Goal: Find specific page/section: Find specific page/section

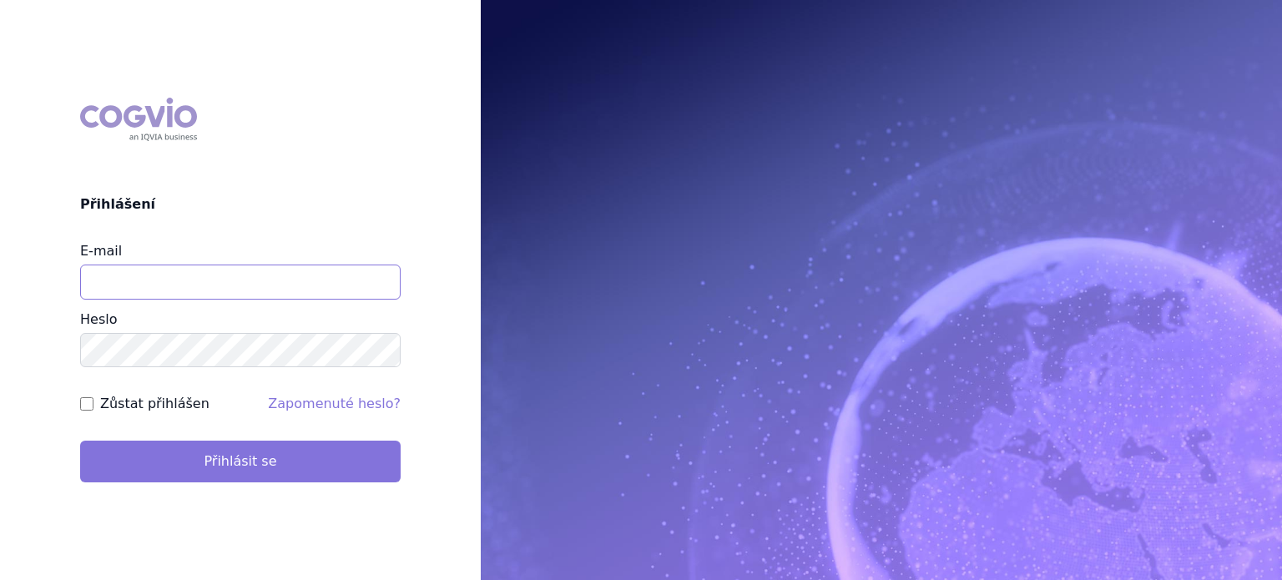
type input "lenkahr@medisonpharma.com"
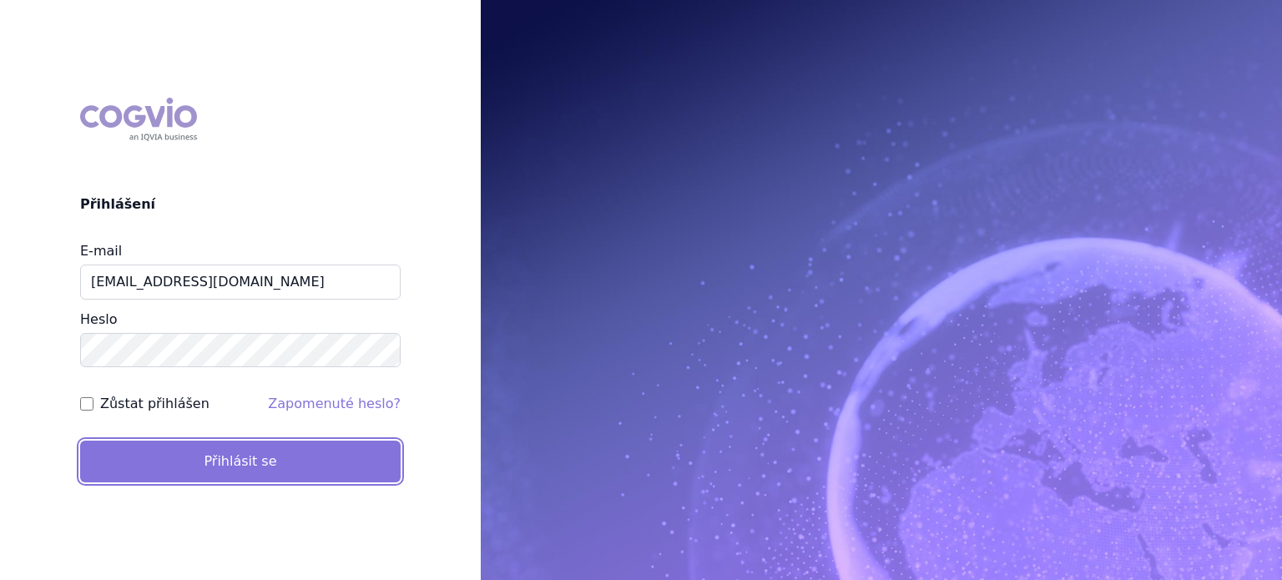
click at [250, 457] on button "Přihlásit se" at bounding box center [240, 462] width 320 height 42
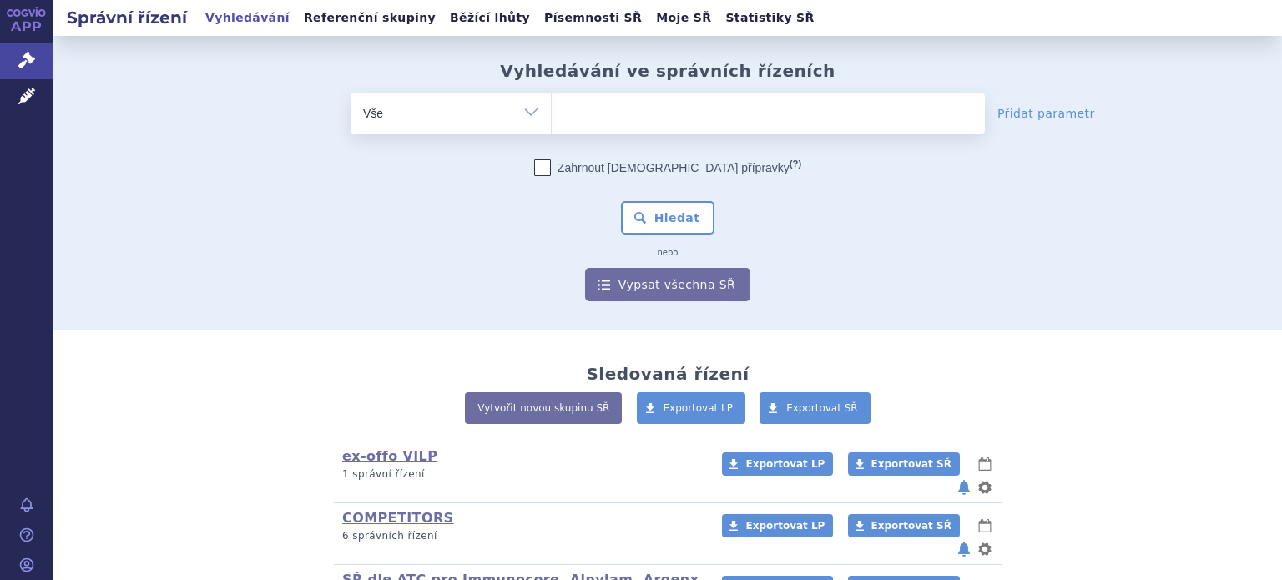
scroll to position [385, 0]
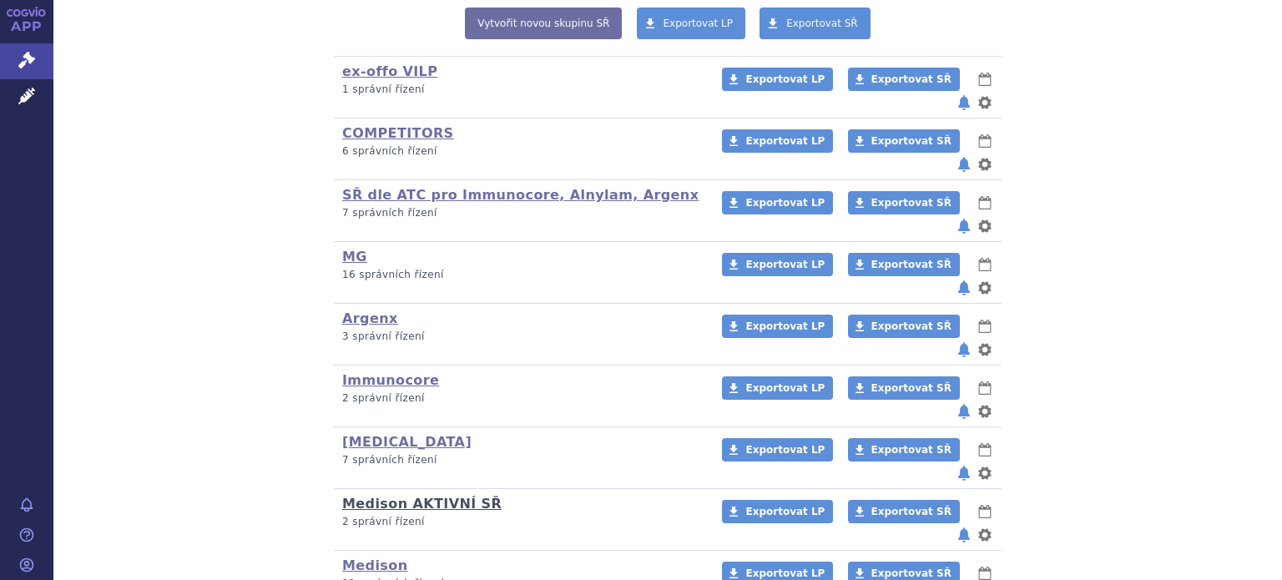
click at [361, 496] on link "Medison AKTIVNÍ SŘ" at bounding box center [421, 504] width 159 height 16
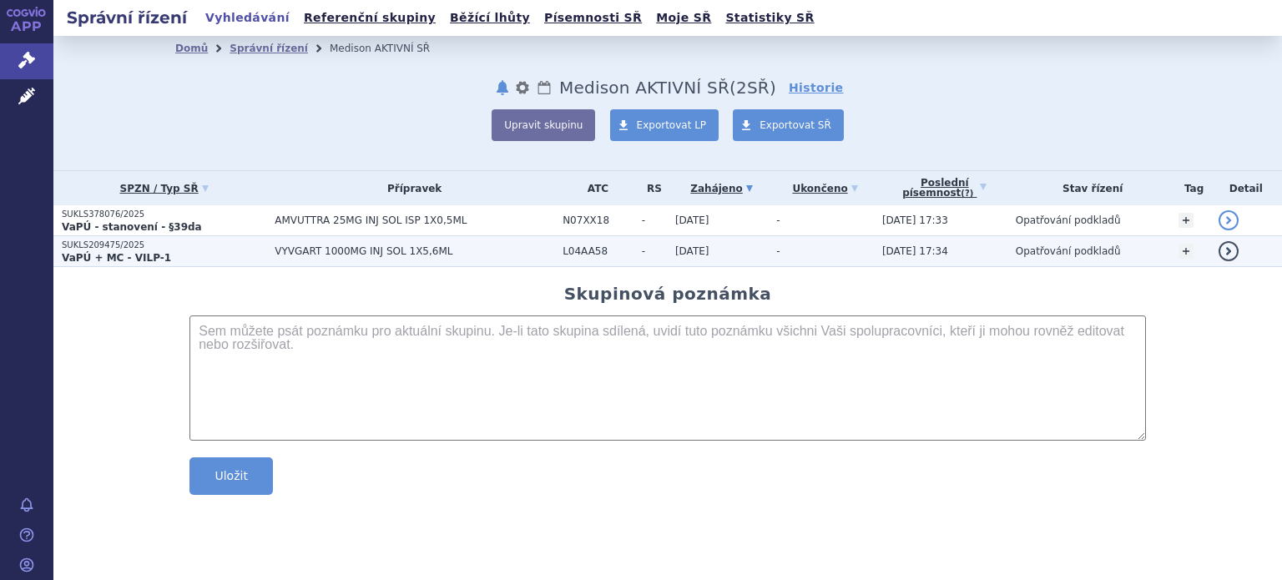
click at [119, 259] on strong "VaPÚ + MC - VILP-1" at bounding box center [116, 258] width 109 height 12
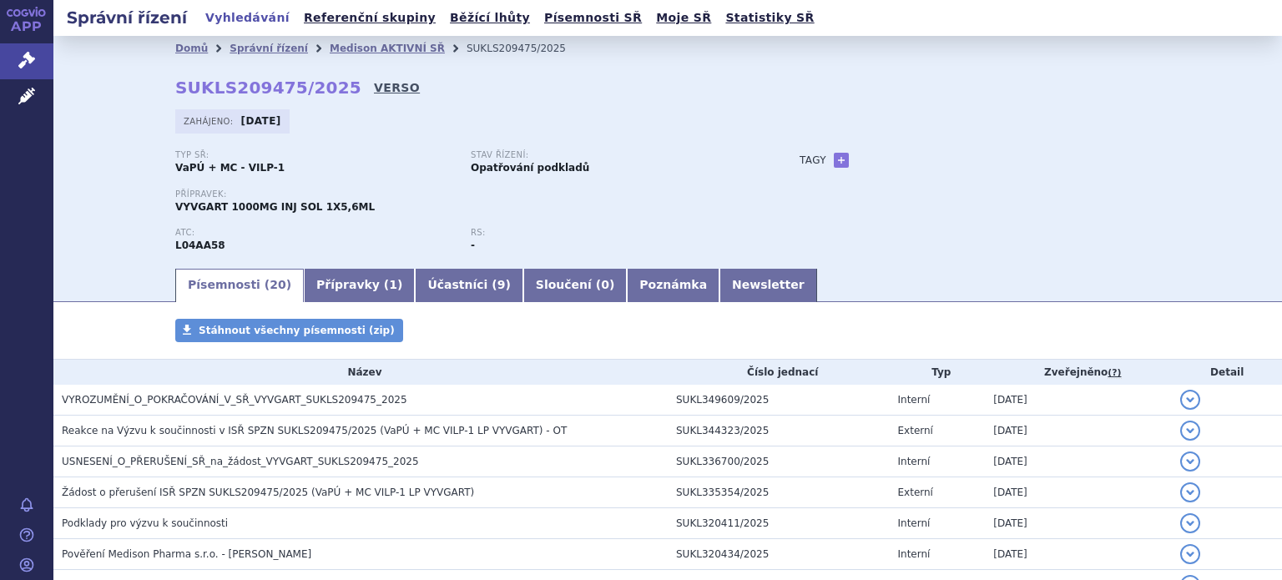
click at [374, 88] on link "VERSO" at bounding box center [397, 87] width 46 height 17
